Goal: Navigation & Orientation: Find specific page/section

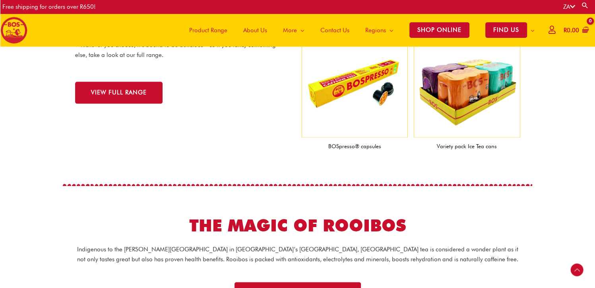
scroll to position [926, 0]
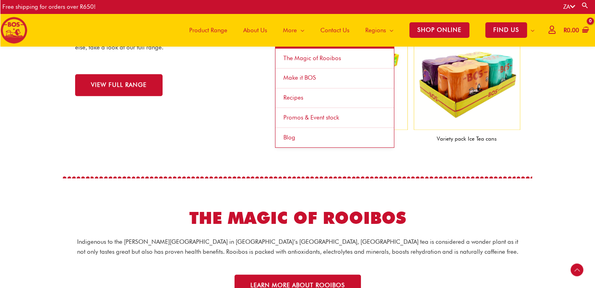
click at [290, 122] on link "Promos & Event stock" at bounding box center [335, 118] width 119 height 20
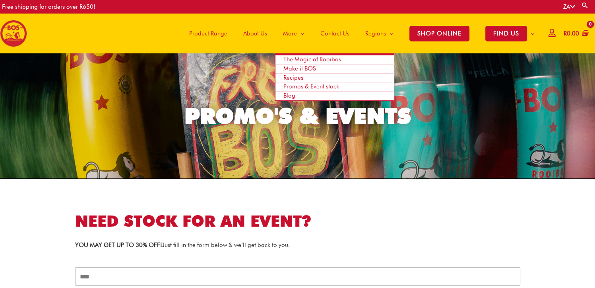
click at [297, 70] on span "Make it BOS" at bounding box center [300, 68] width 33 height 7
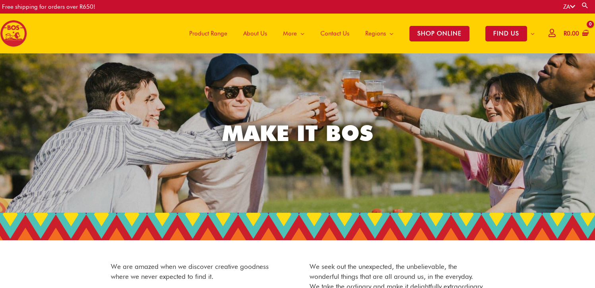
click at [211, 33] on span "Product Range" at bounding box center [208, 33] width 38 height 24
